Goal: Task Accomplishment & Management: Manage account settings

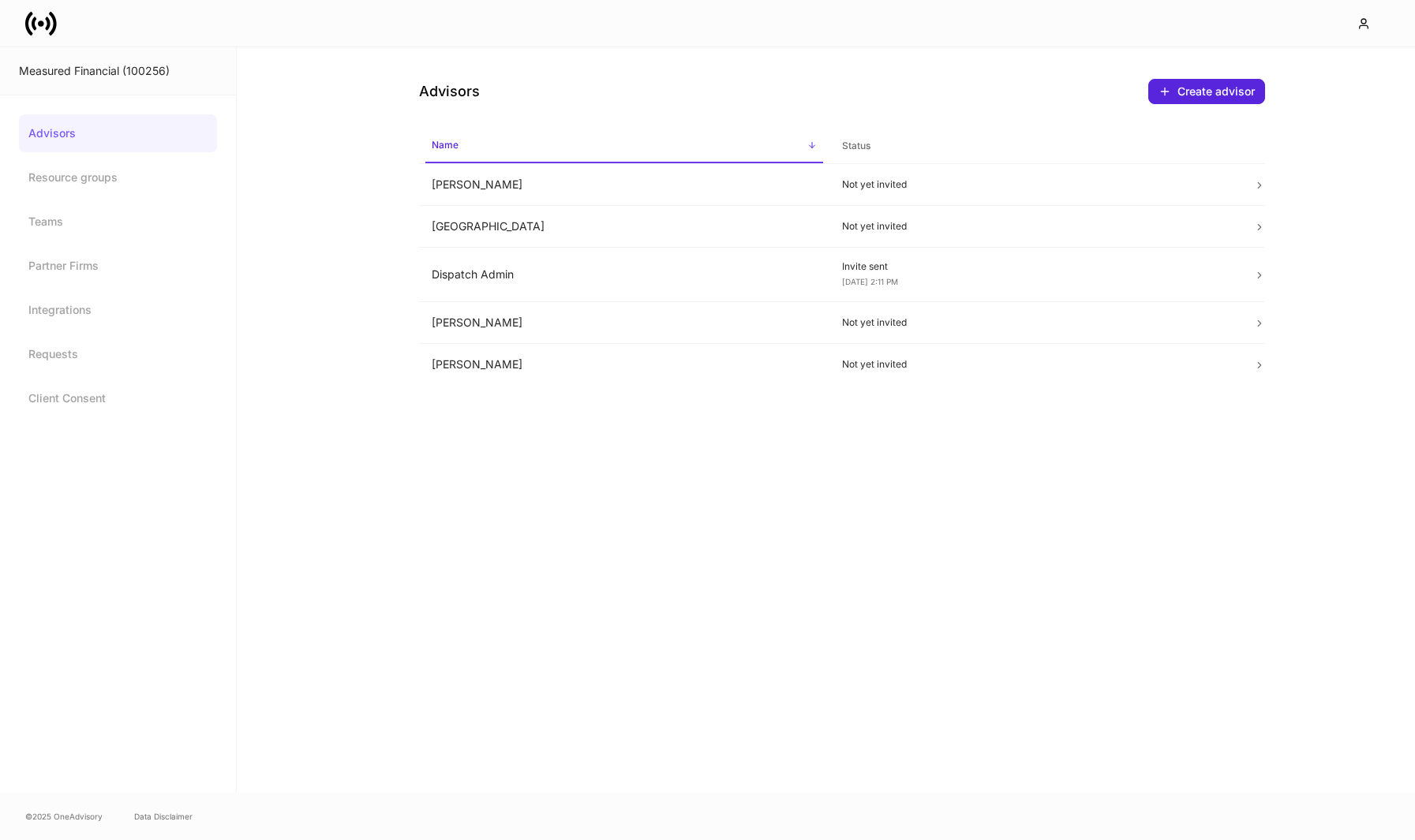
click at [37, 33] on icon at bounding box center [40, 23] width 31 height 31
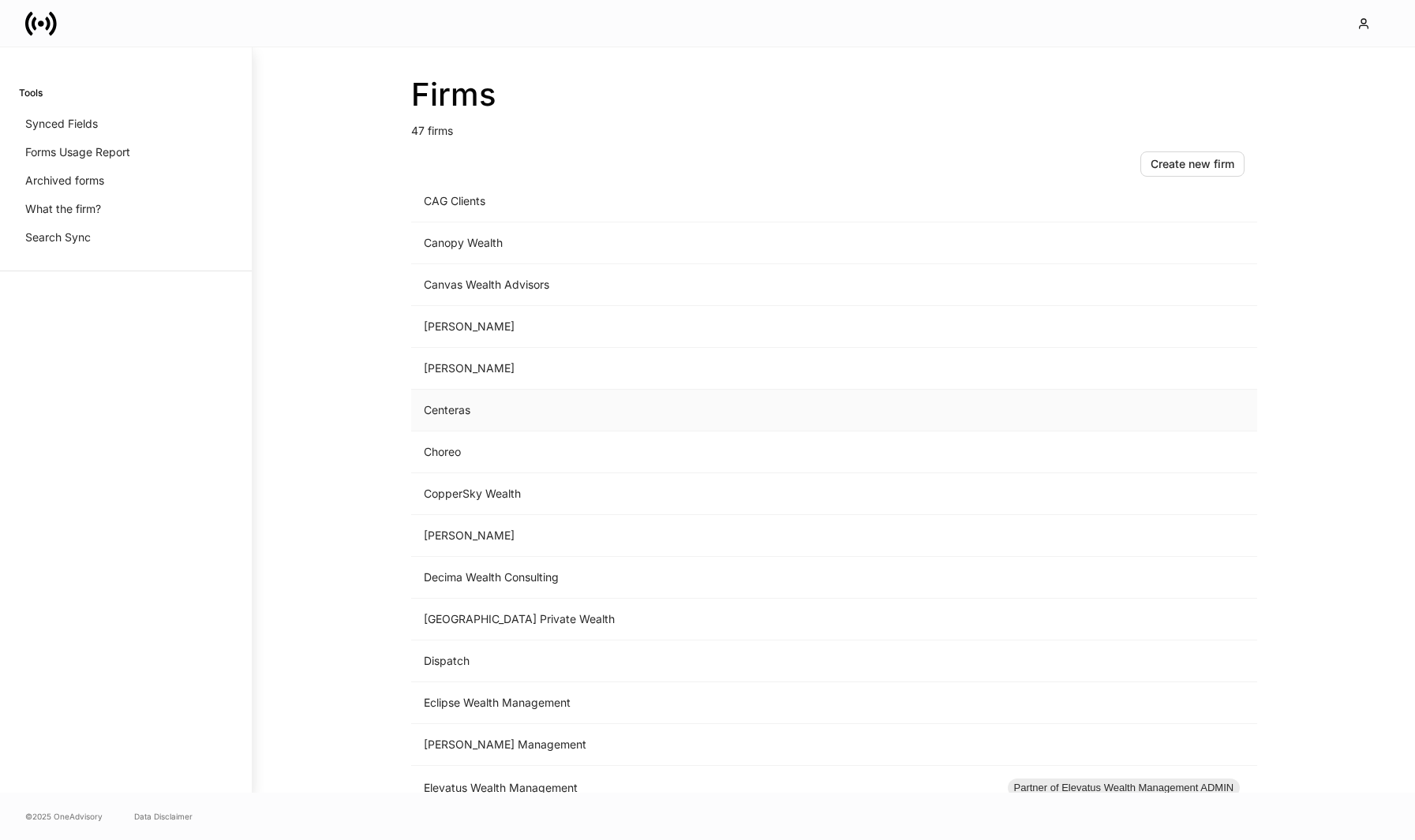
scroll to position [348, 0]
click at [570, 209] on td "CAG Clients" at bounding box center [703, 202] width 584 height 42
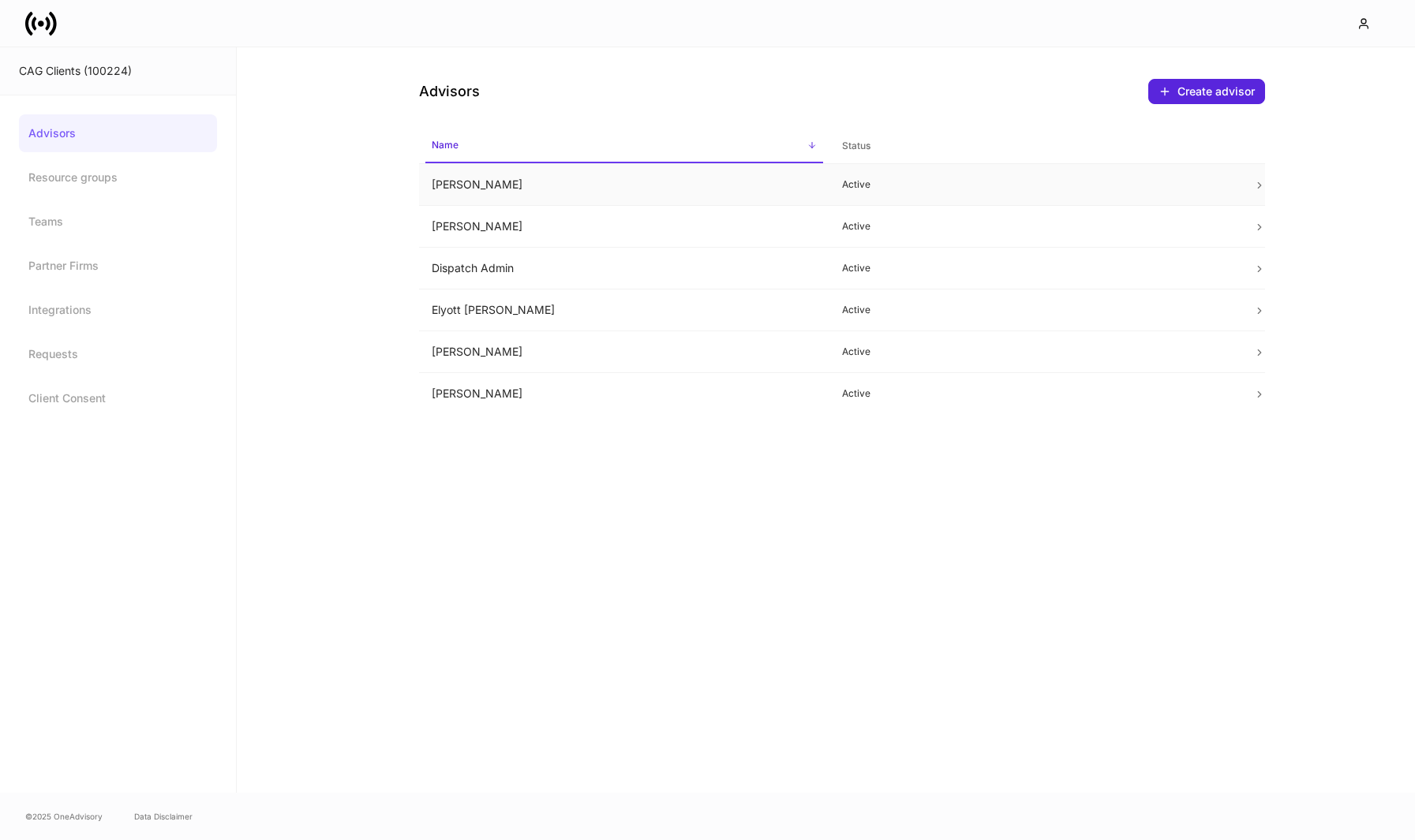
click at [617, 186] on td "[PERSON_NAME]" at bounding box center [625, 185] width 411 height 42
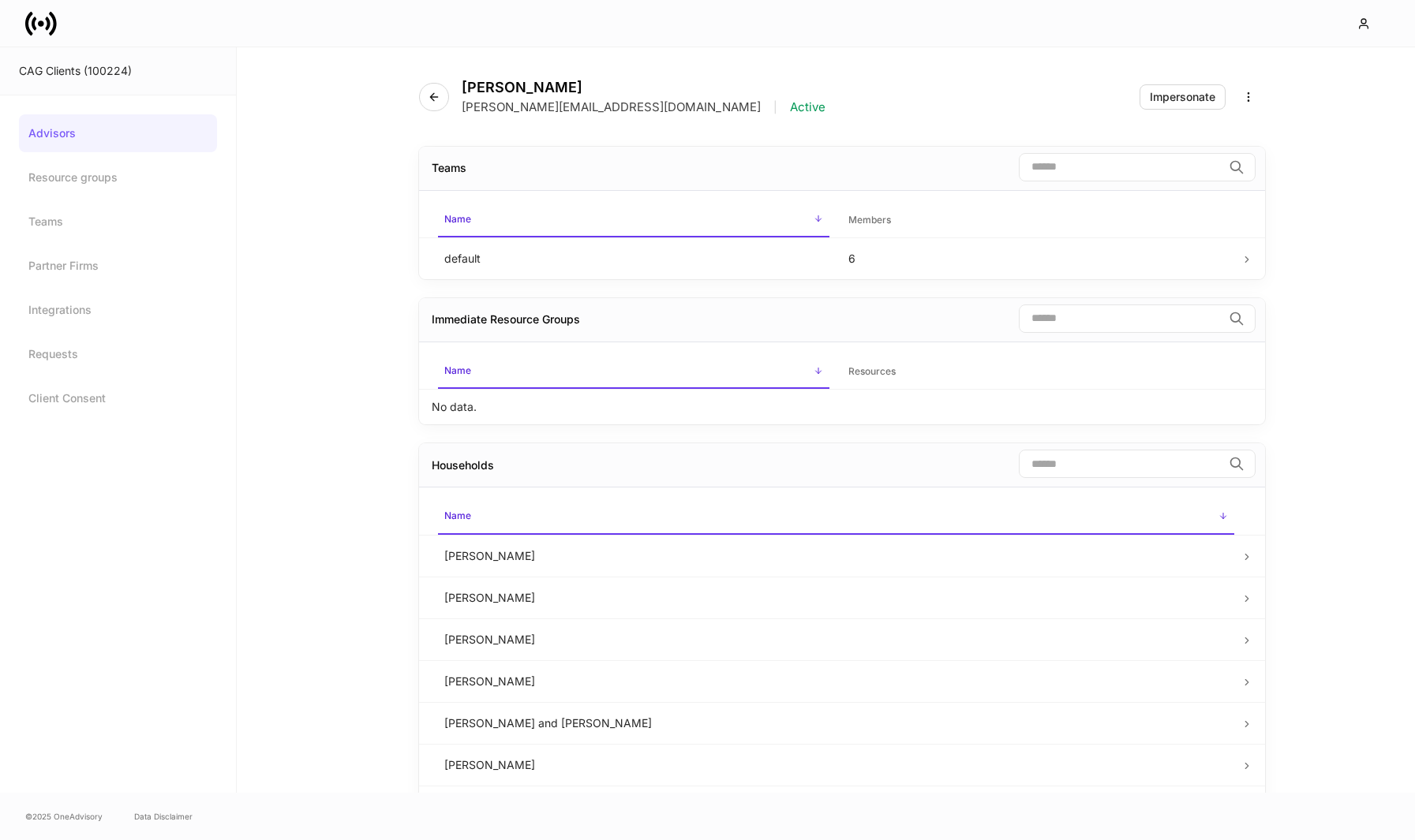
click at [455, 94] on div "[PERSON_NAME] [PERSON_NAME][EMAIL_ADDRESS][DOMAIN_NAME] | Active" at bounding box center [629, 97] width 419 height 36
click at [1167, 106] on button "Impersonate" at bounding box center [1182, 97] width 86 height 25
click at [428, 94] on icon "button" at bounding box center [434, 98] width 13 height 13
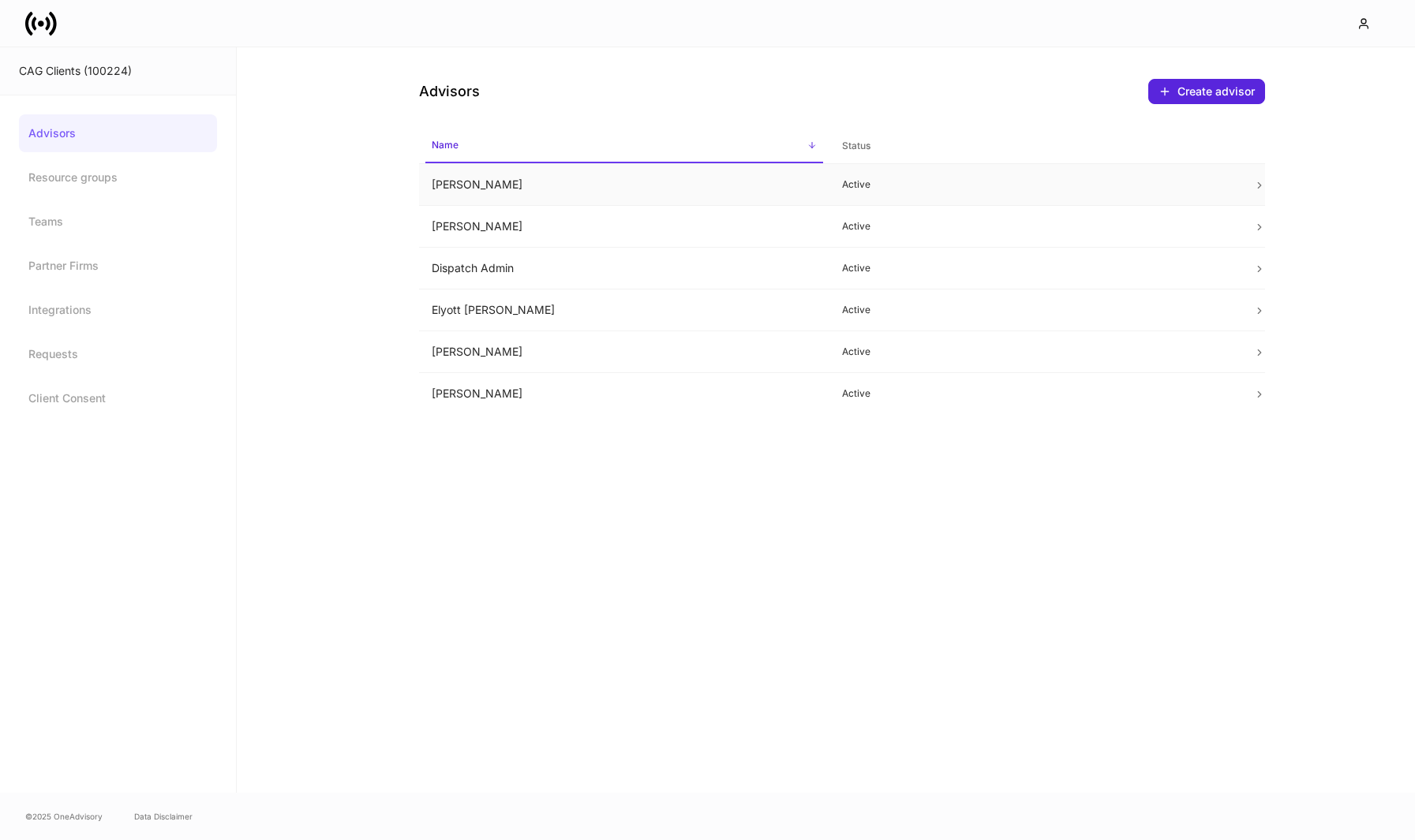
click at [515, 186] on td "[PERSON_NAME]" at bounding box center [625, 185] width 411 height 42
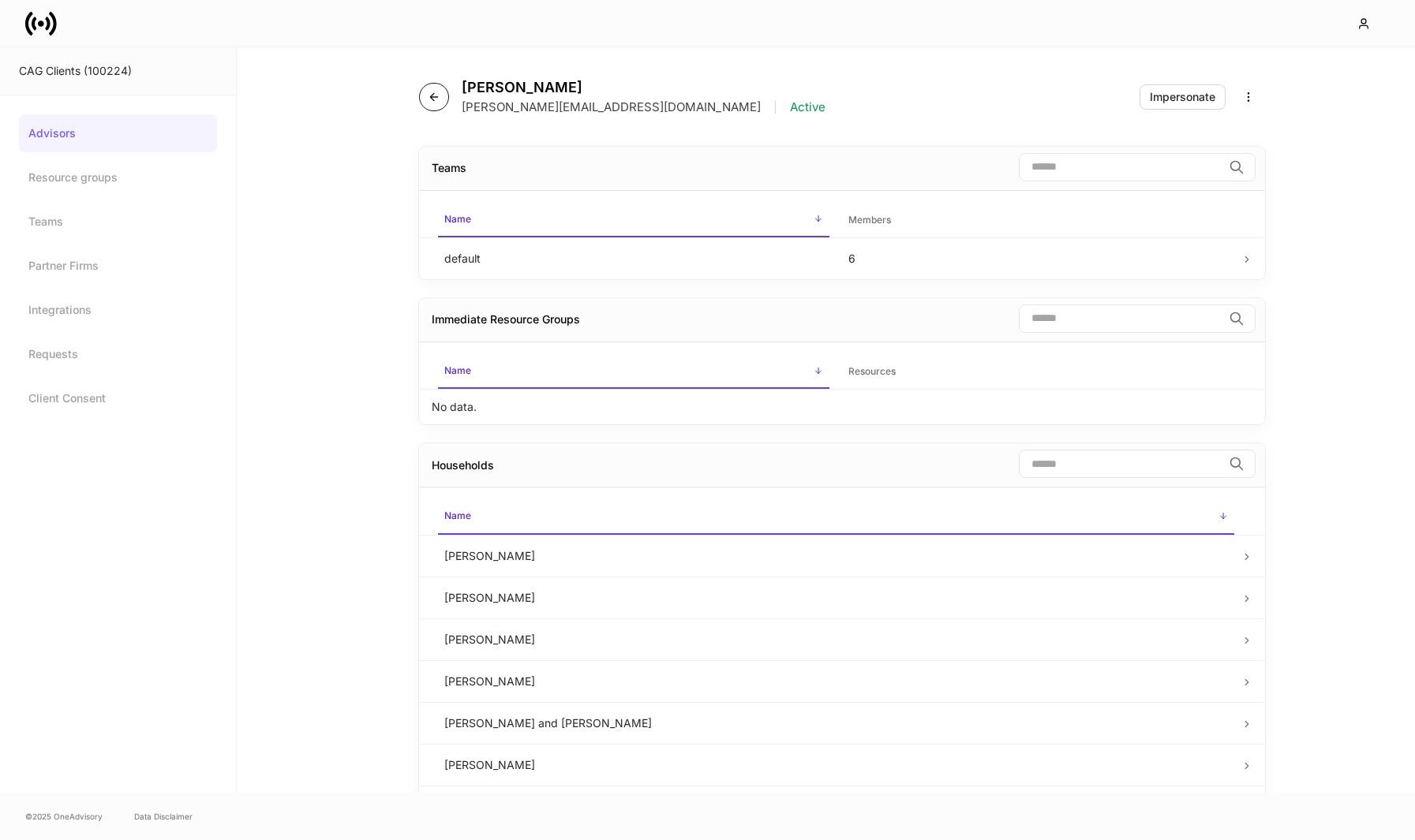
click at [433, 105] on button "button" at bounding box center [434, 97] width 30 height 28
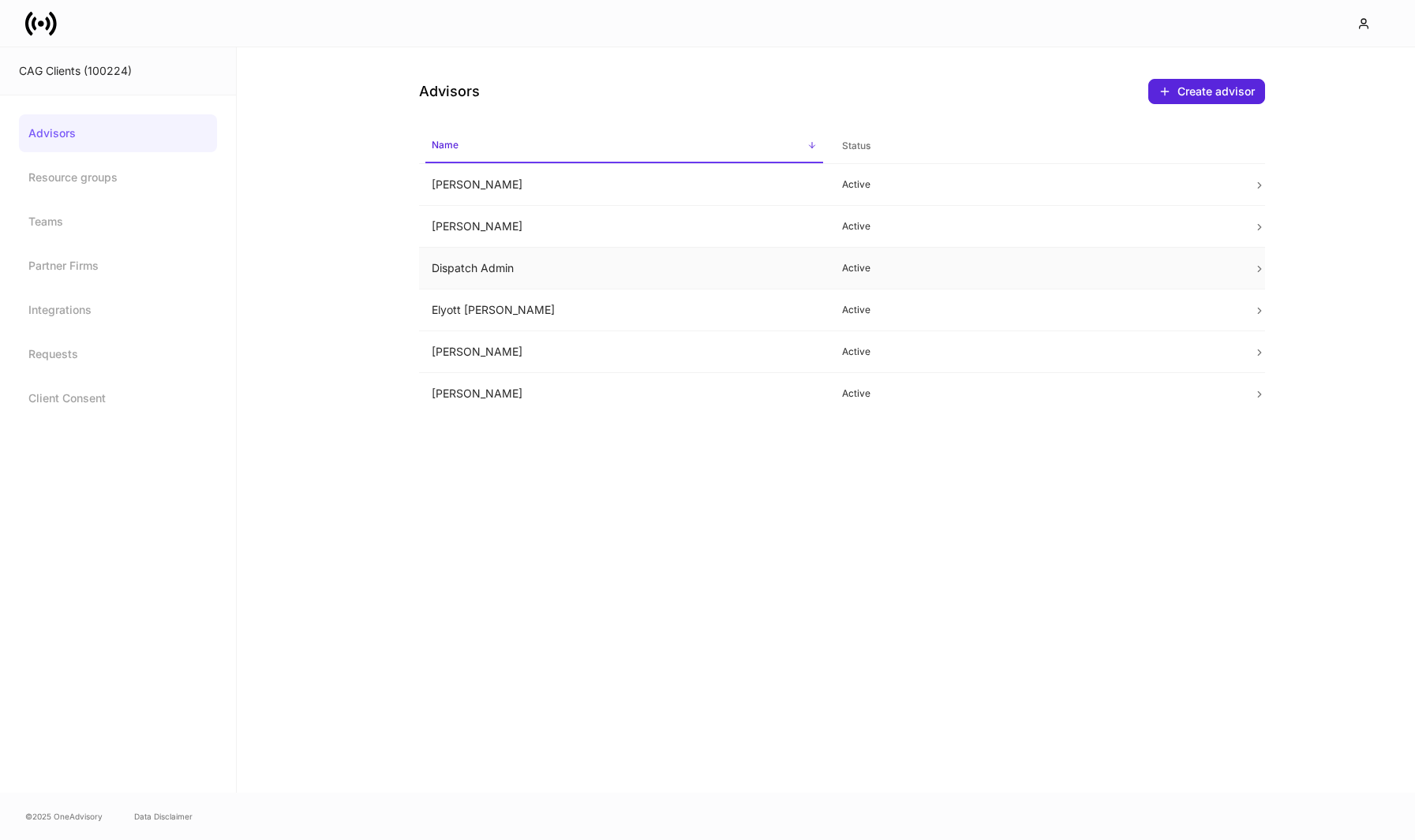
click at [573, 272] on td "Dispatch Admin" at bounding box center [625, 268] width 411 height 42
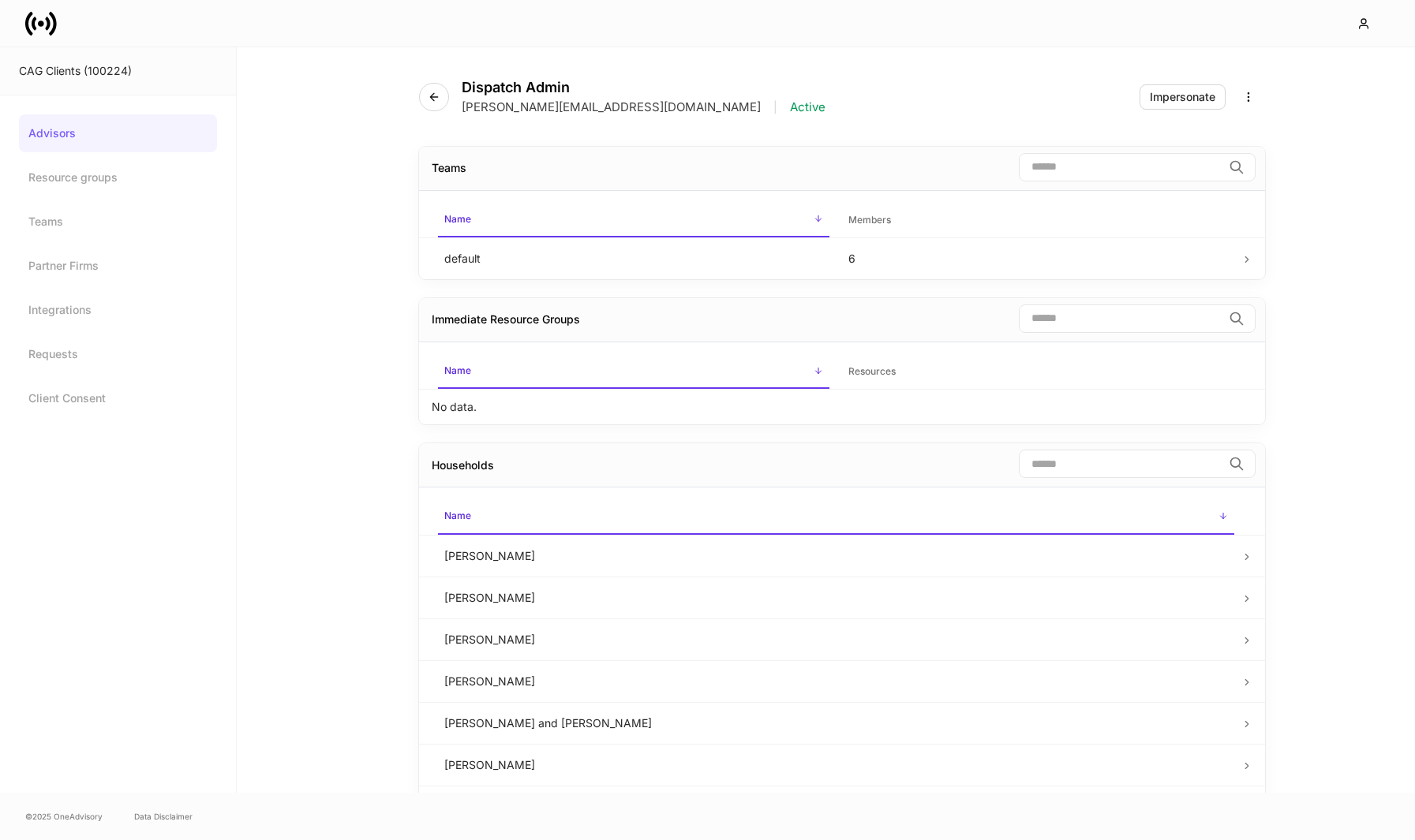
click at [680, 560] on td "[PERSON_NAME]" at bounding box center [835, 556] width 809 height 42
click at [1181, 98] on div "Impersonate" at bounding box center [1182, 98] width 65 height 11
